Goal: Task Accomplishment & Management: Complete application form

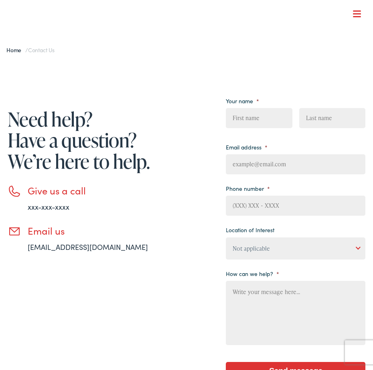
type input "bOnCExIWI"
type input "DMzZUlXiSfrzQuu"
type input "cidetin926@gmail.com"
type input "egAzqCwN"
type input "LLGjlKwHIE"
